Goal: Communication & Community: Connect with others

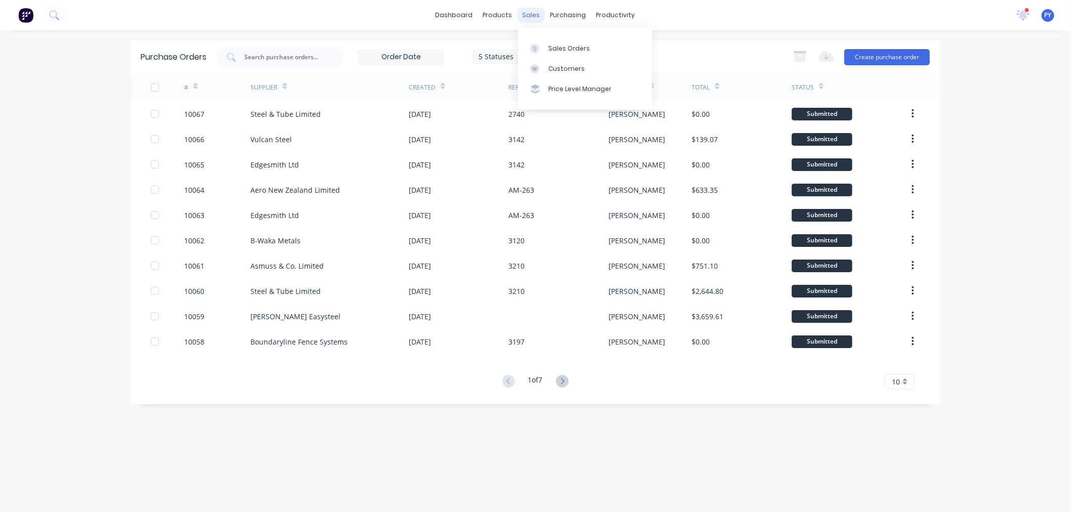
click at [527, 16] on div "sales" at bounding box center [531, 15] width 28 height 15
click at [557, 51] on div "Sales Orders" at bounding box center [568, 48] width 41 height 9
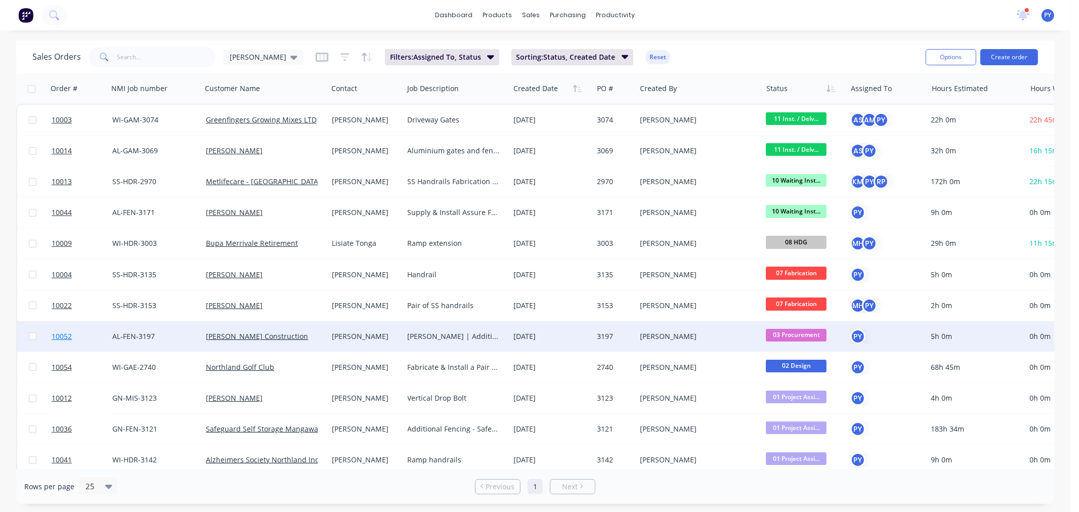
click at [61, 335] on span "10052" at bounding box center [62, 336] width 20 height 10
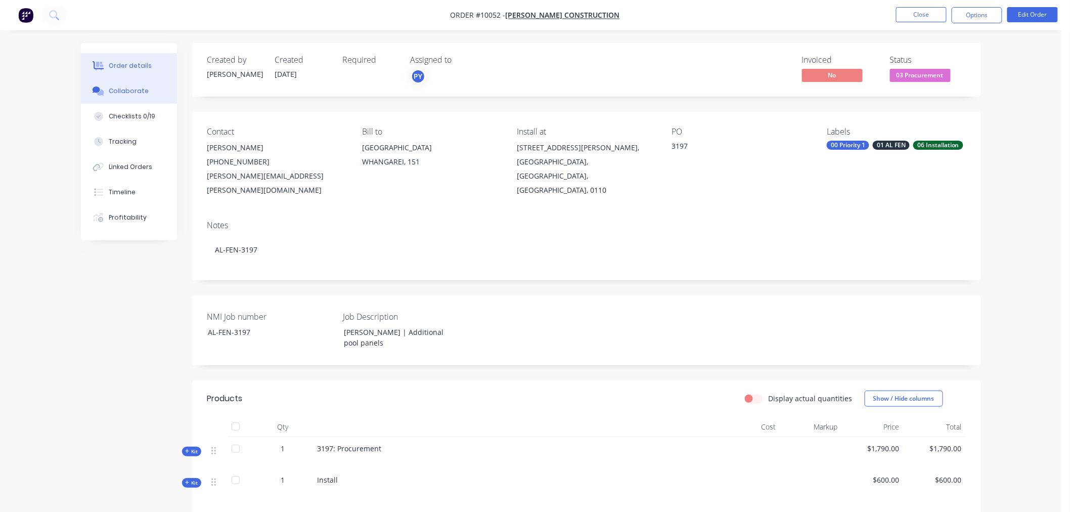
click at [122, 91] on div "Collaborate" at bounding box center [129, 90] width 40 height 9
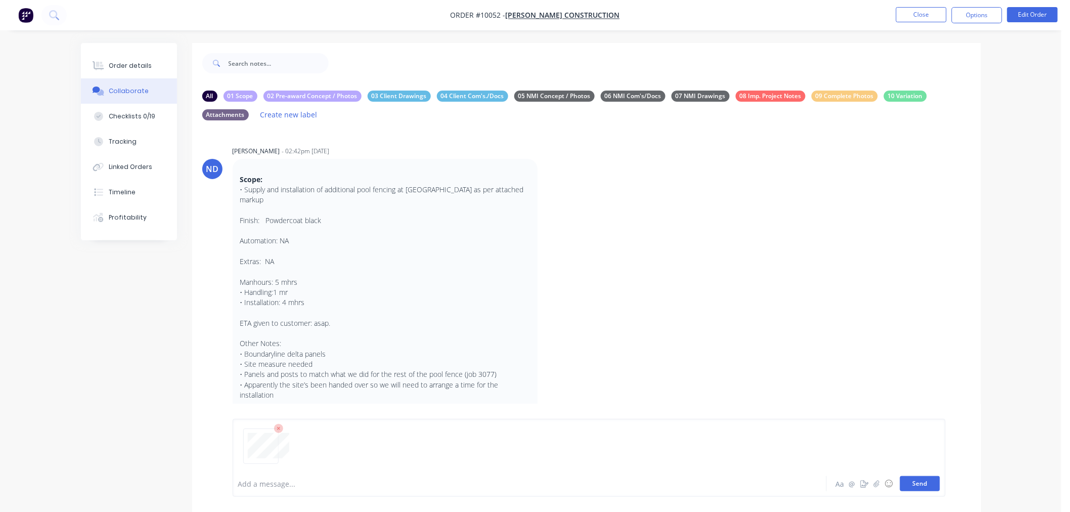
click at [912, 479] on button "Send" at bounding box center [920, 483] width 40 height 15
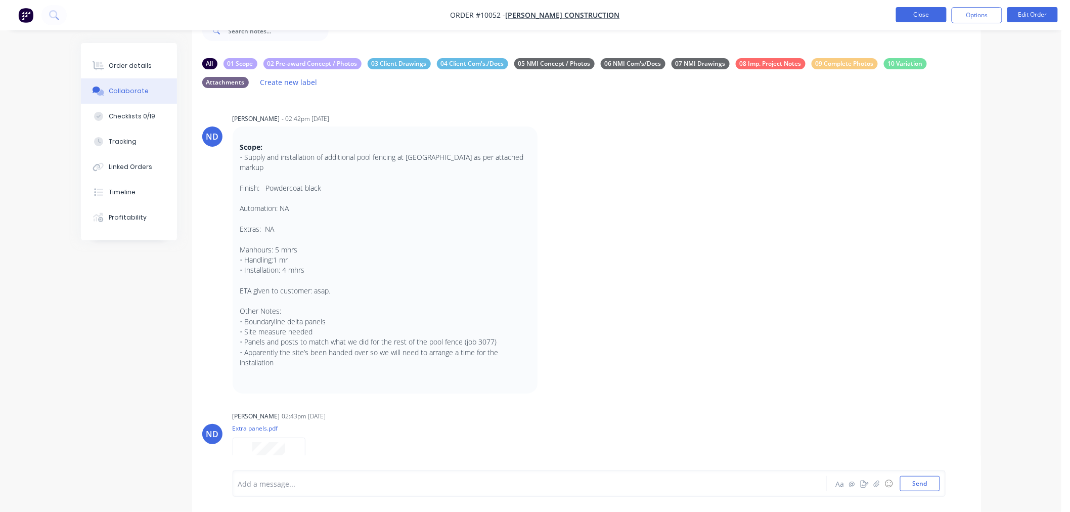
click at [919, 11] on button "Close" at bounding box center [921, 14] width 51 height 15
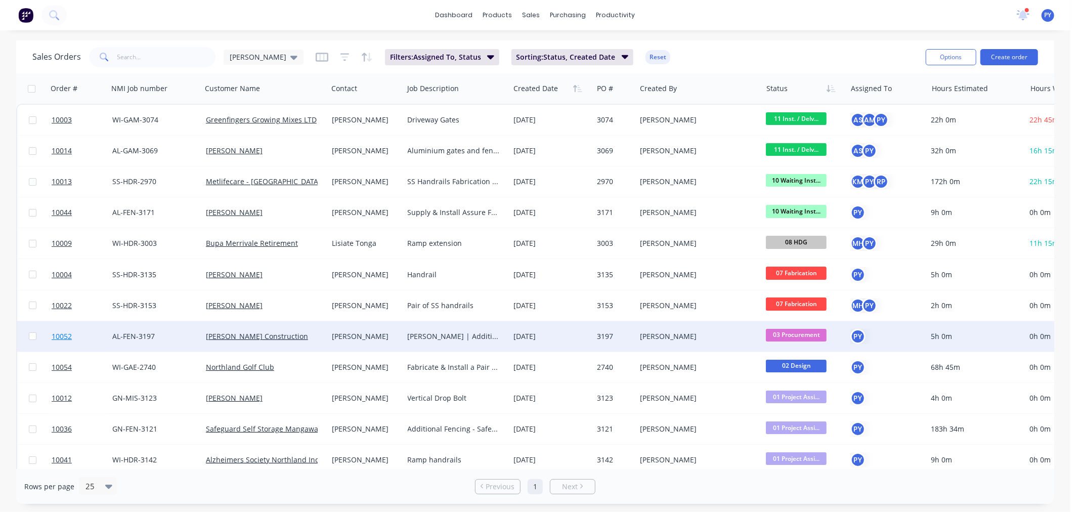
click at [59, 337] on span "10052" at bounding box center [62, 336] width 20 height 10
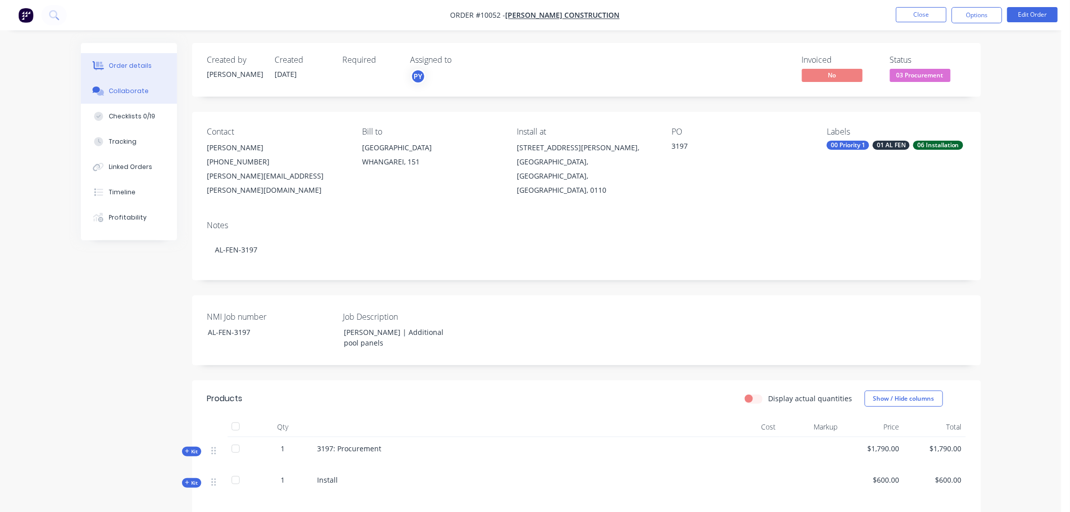
click at [122, 91] on div "Collaborate" at bounding box center [129, 90] width 40 height 9
